Goal: Information Seeking & Learning: Learn about a topic

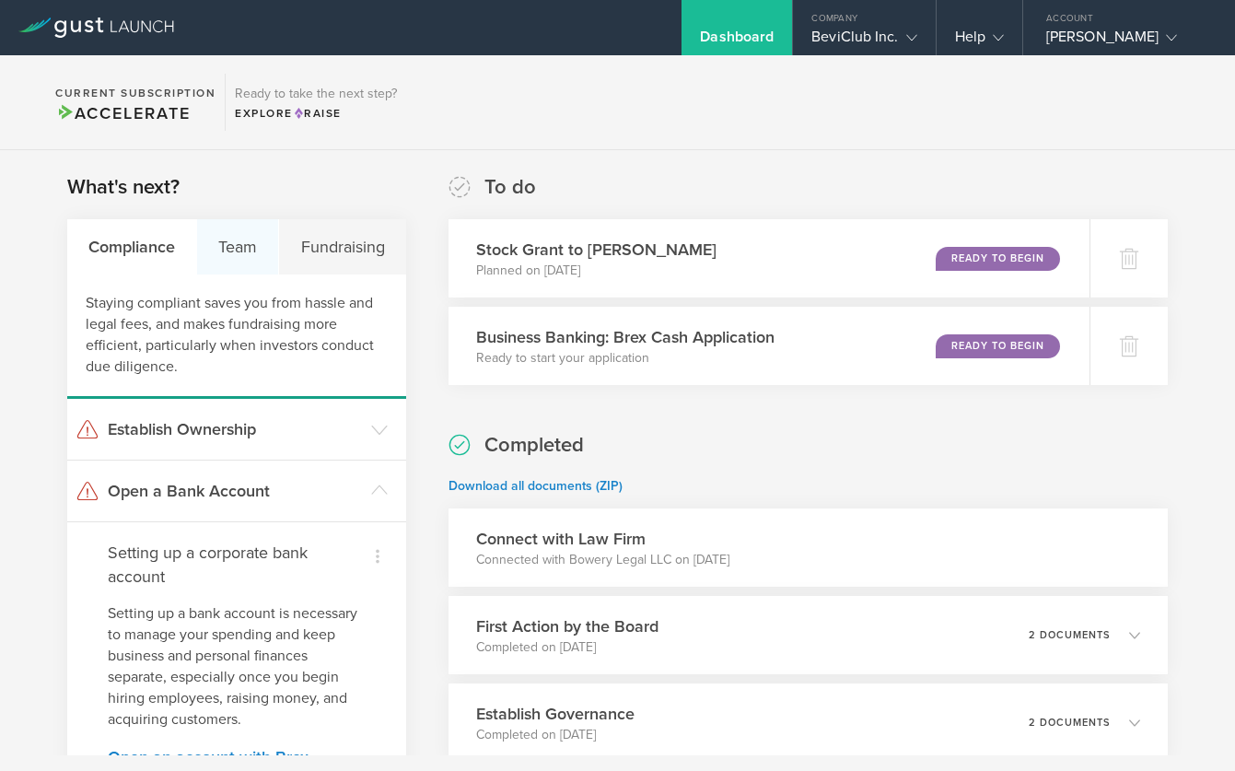
click at [230, 247] on div "Team" at bounding box center [238, 246] width 82 height 55
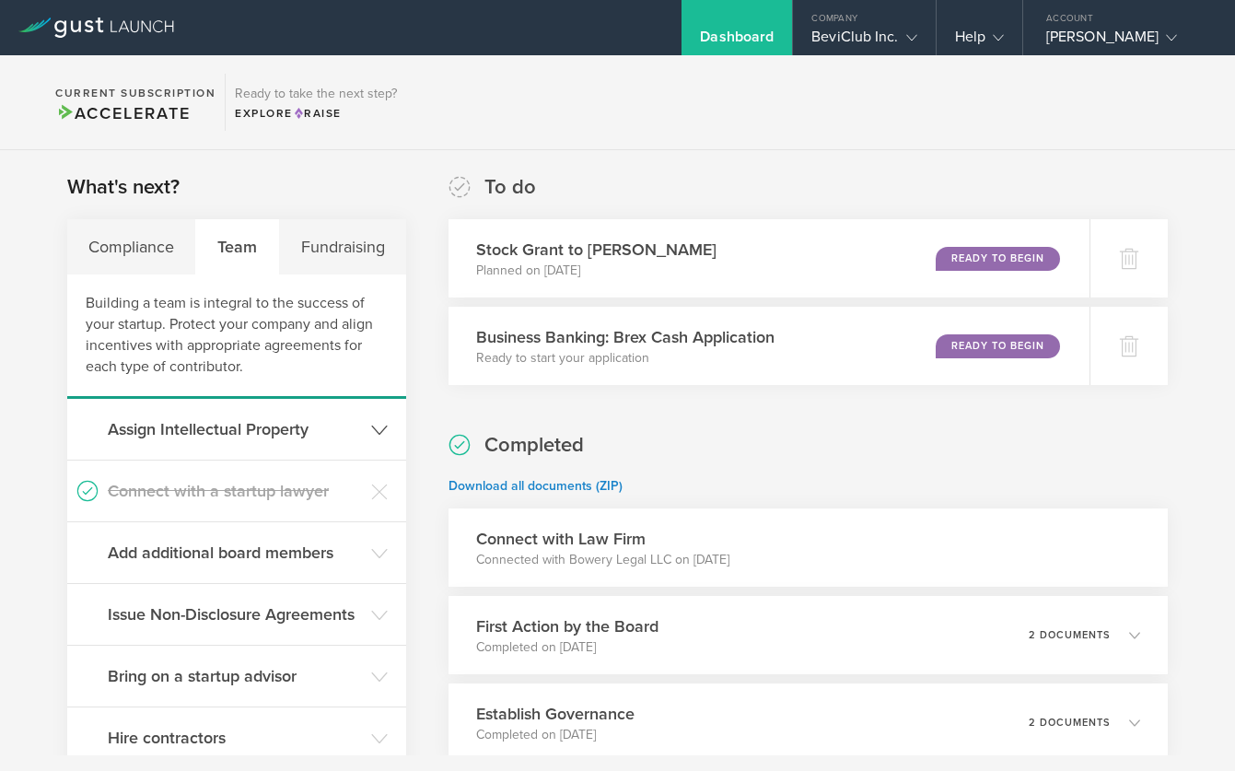
click at [316, 439] on h3 "Assign Intellectual Property" at bounding box center [235, 429] width 254 height 24
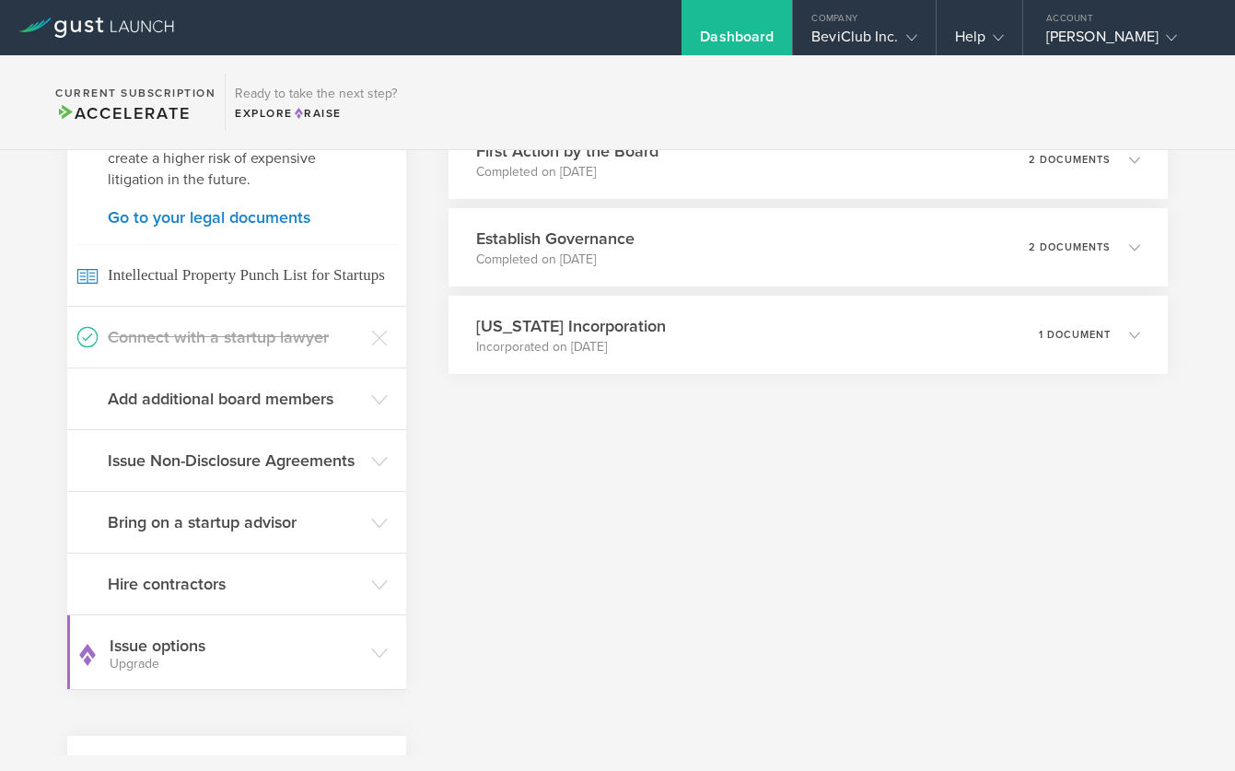
scroll to position [502, 0]
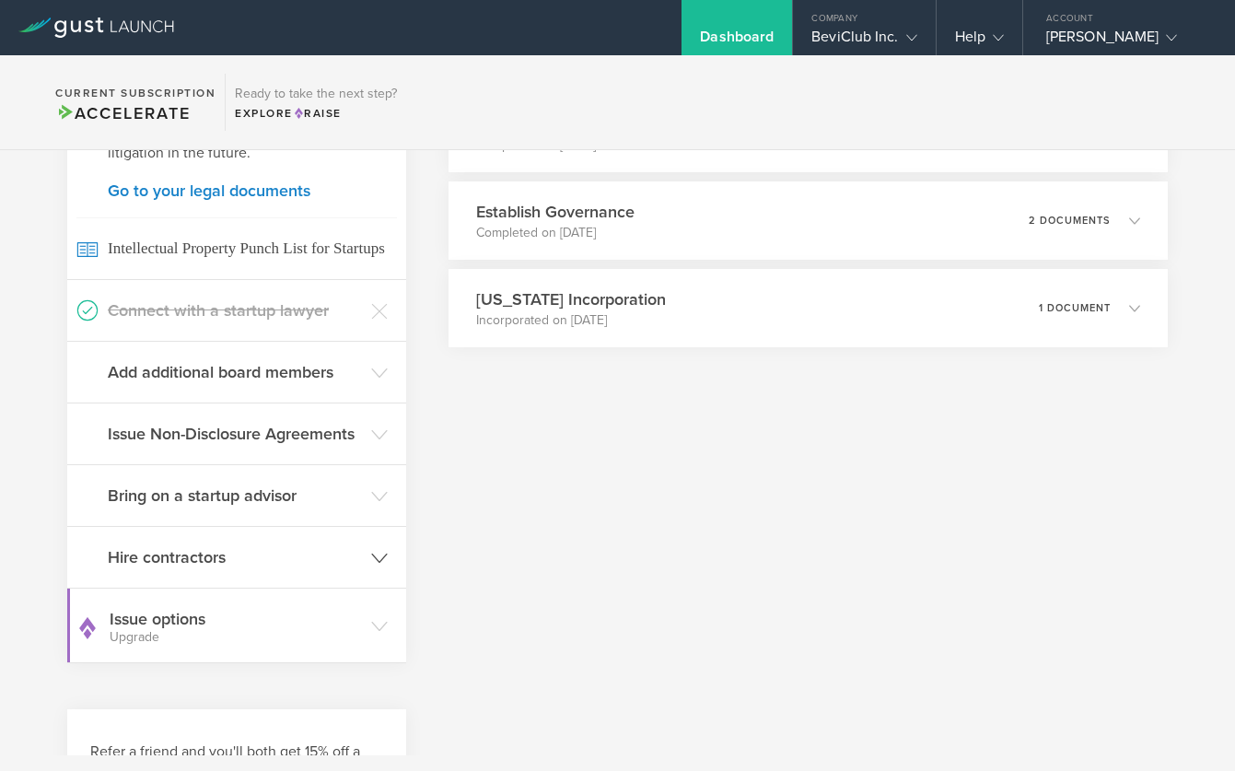
click at [197, 496] on h3 "Bring on a startup advisor" at bounding box center [235, 496] width 254 height 24
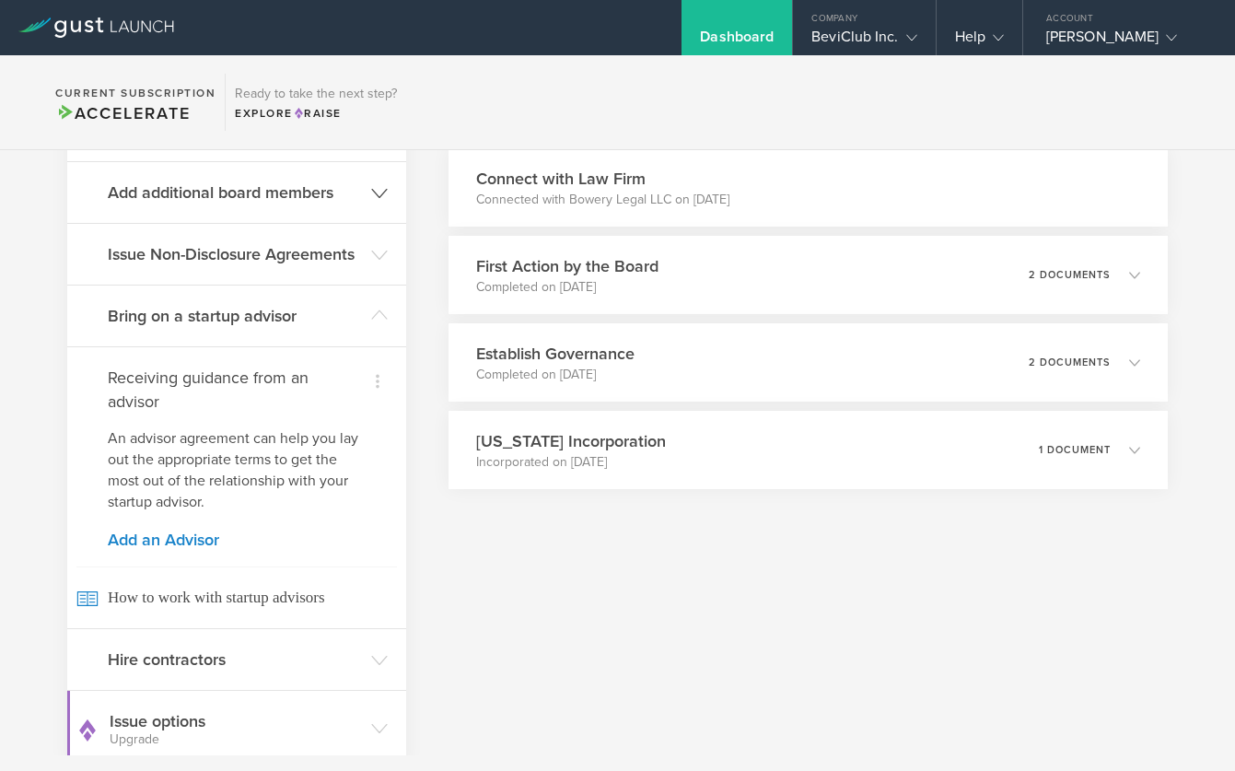
scroll to position [0, 0]
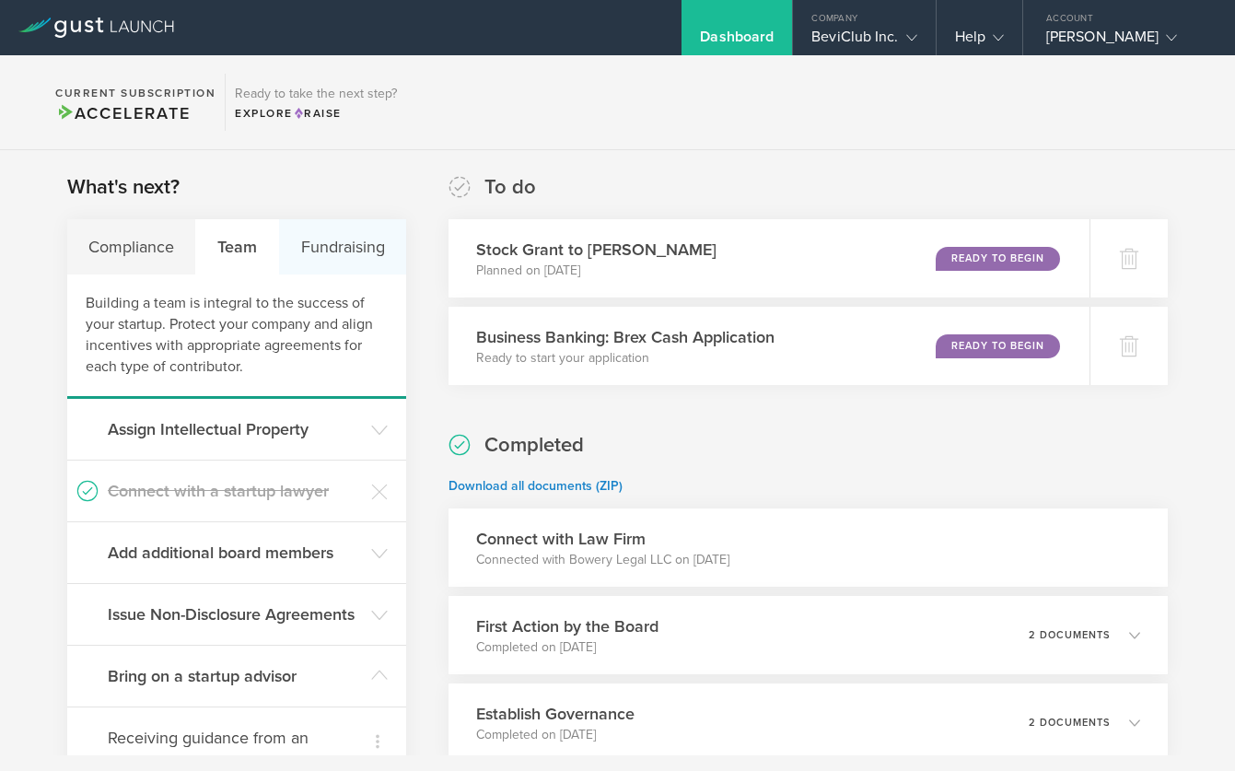
click at [310, 230] on div "Fundraising" at bounding box center [342, 246] width 126 height 55
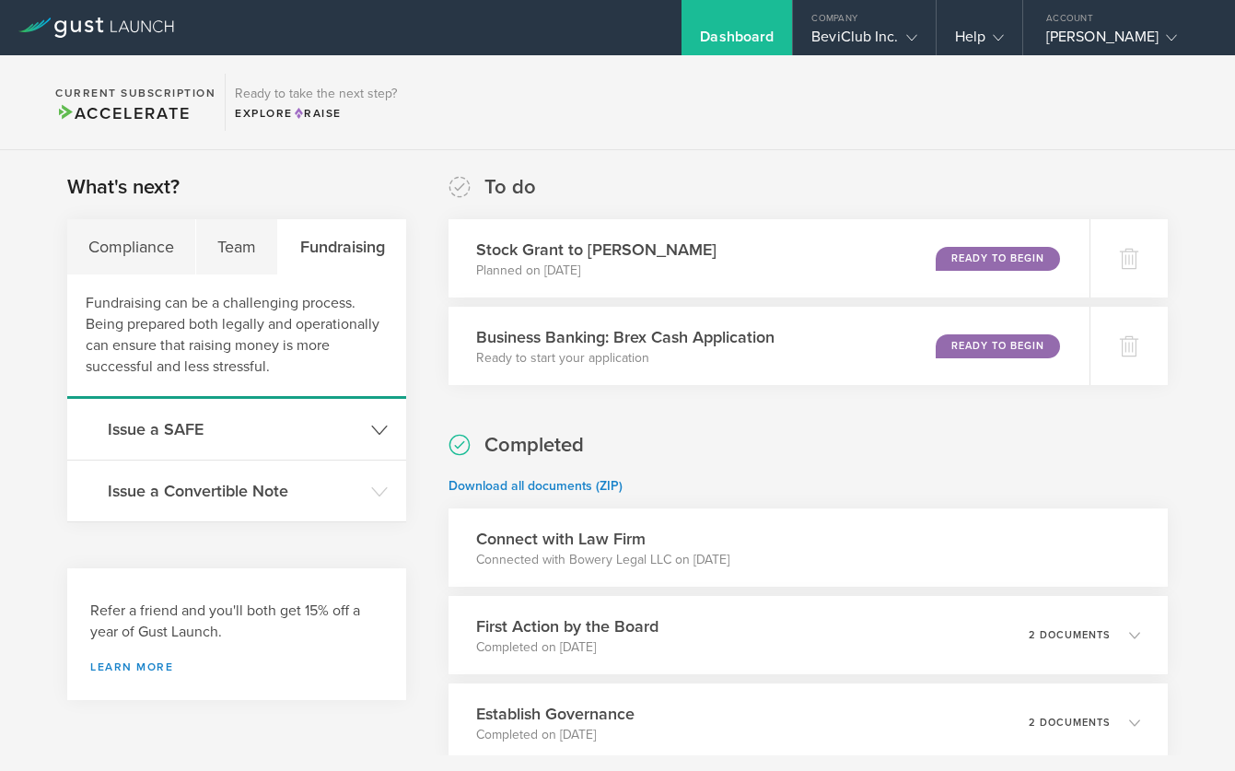
click at [193, 424] on h3 "Issue a SAFE" at bounding box center [235, 429] width 254 height 24
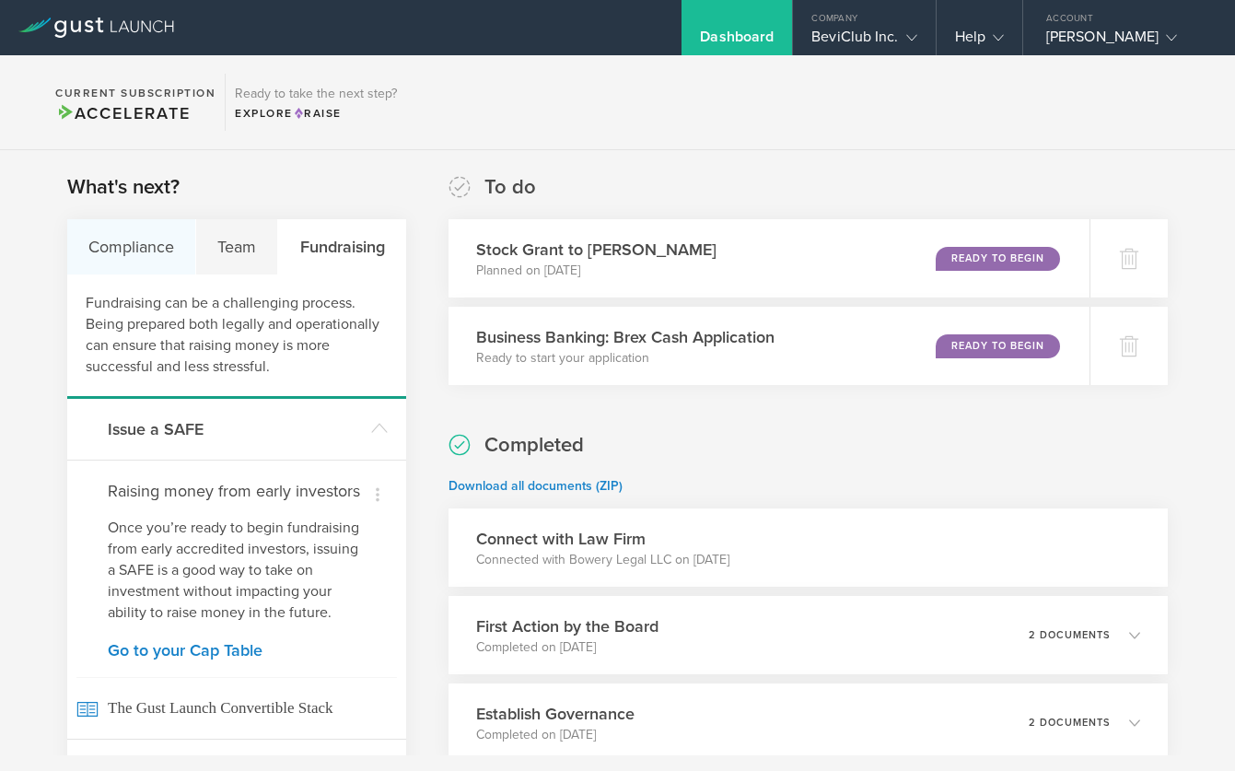
click at [126, 252] on div "Compliance" at bounding box center [131, 246] width 129 height 55
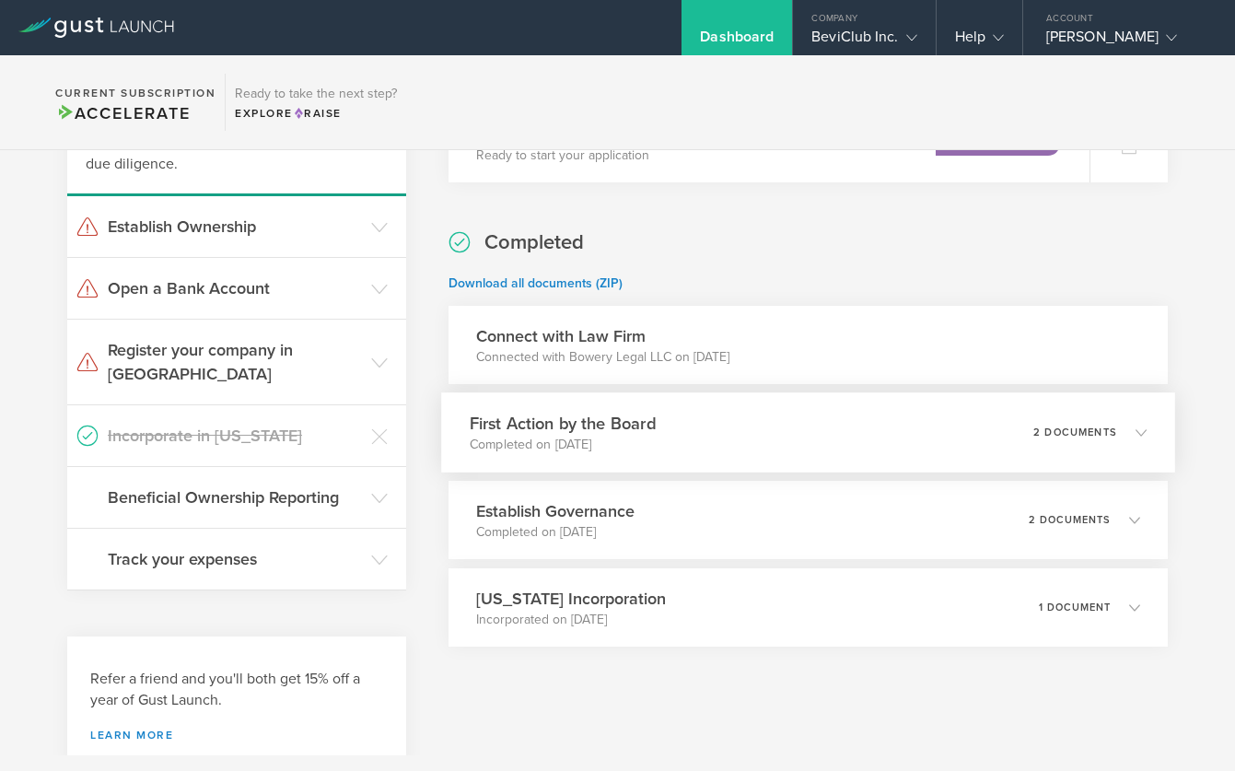
scroll to position [204, 0]
click at [559, 339] on h3 "Connect with Law Firm" at bounding box center [602, 335] width 253 height 24
